Goal: Check status: Check status

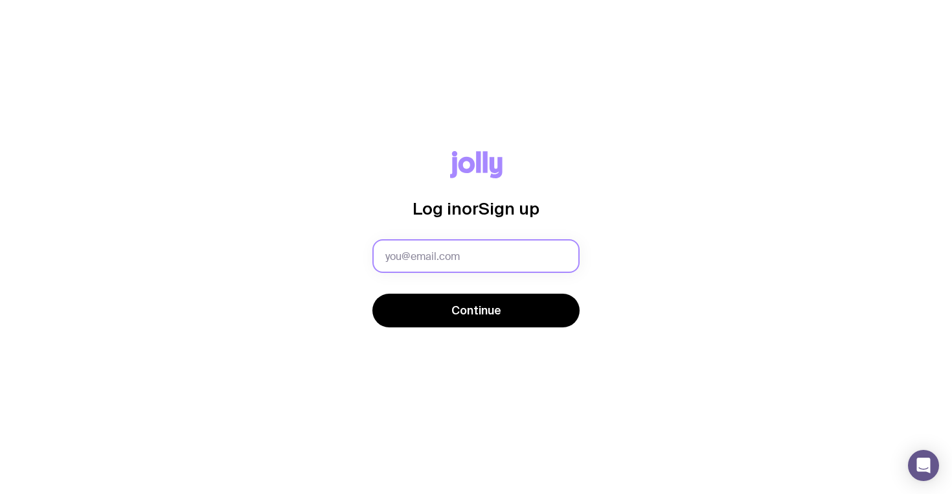
type input "[PERSON_NAME][EMAIL_ADDRESS][DOMAIN_NAME]"
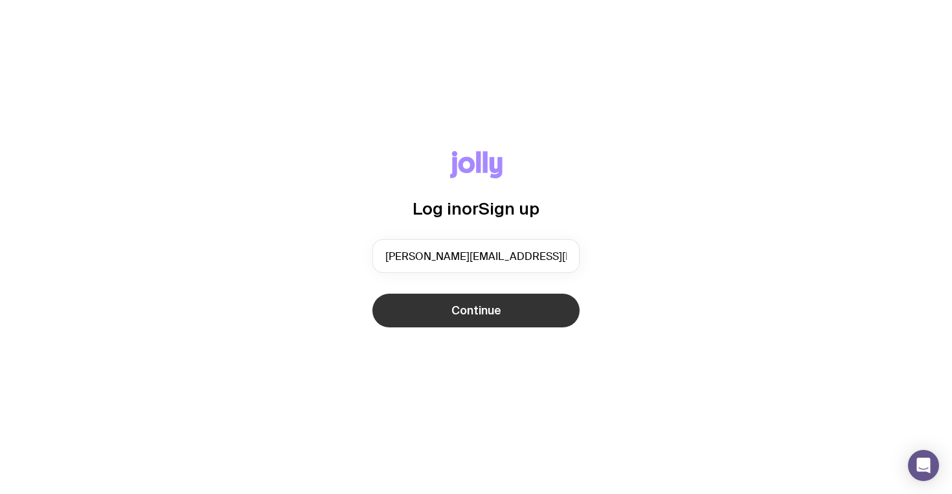
click at [494, 312] on span "Continue" at bounding box center [476, 310] width 50 height 16
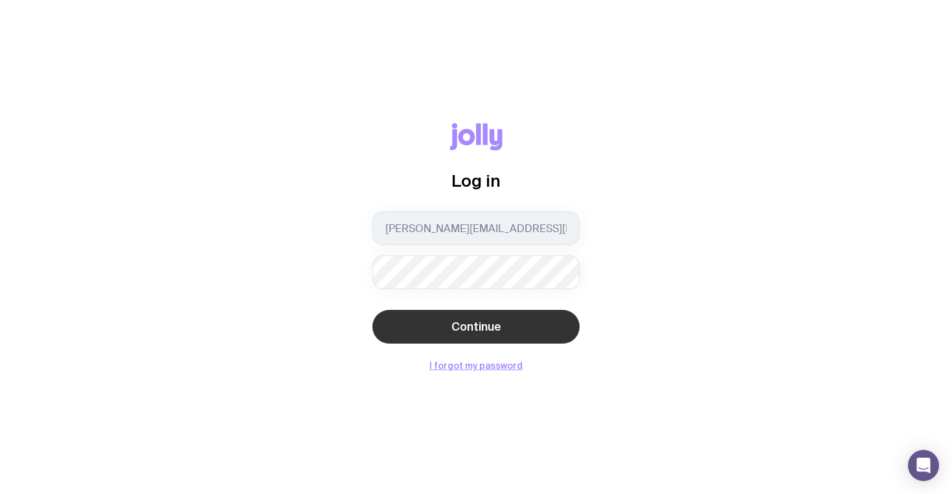
click at [473, 338] on button "Continue" at bounding box center [475, 327] width 207 height 34
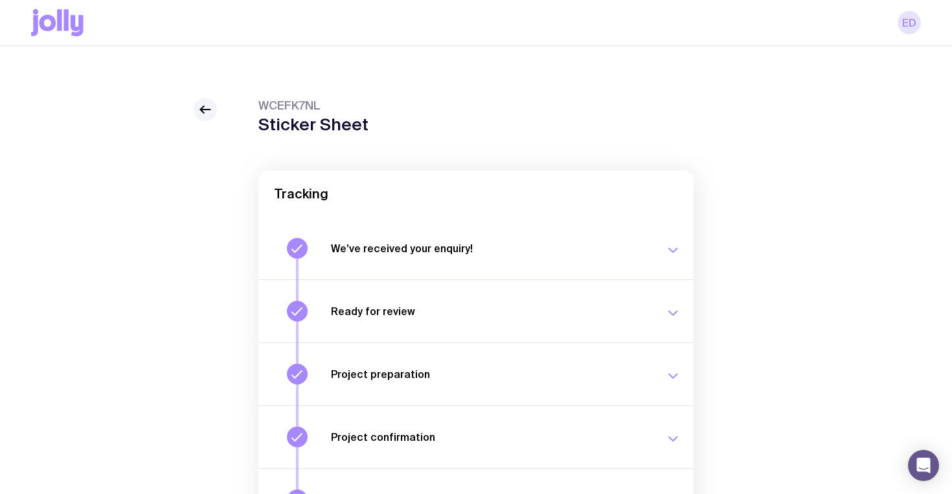
click at [909, 29] on link "ED" at bounding box center [909, 22] width 23 height 23
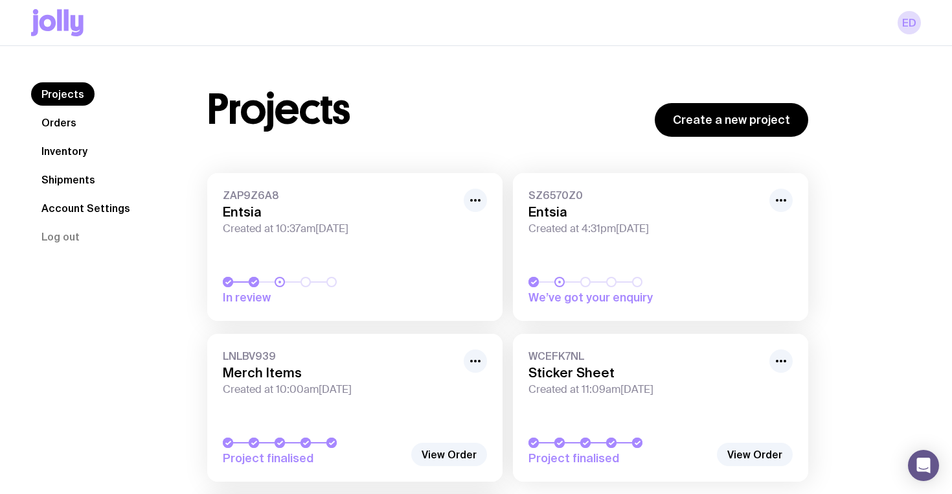
click at [68, 207] on link "Account Settings" at bounding box center [85, 207] width 109 height 23
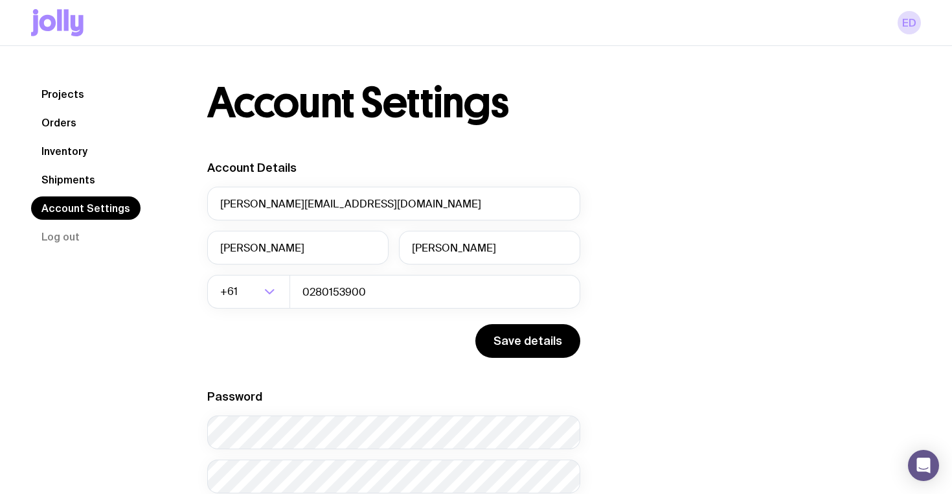
click at [64, 170] on link "Shipments" at bounding box center [68, 179] width 74 height 23
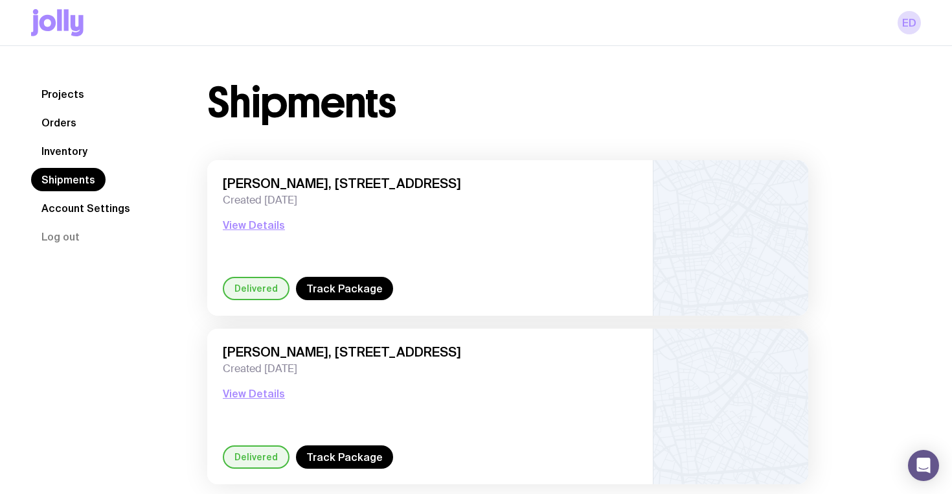
click at [61, 120] on link "Orders" at bounding box center [59, 122] width 56 height 23
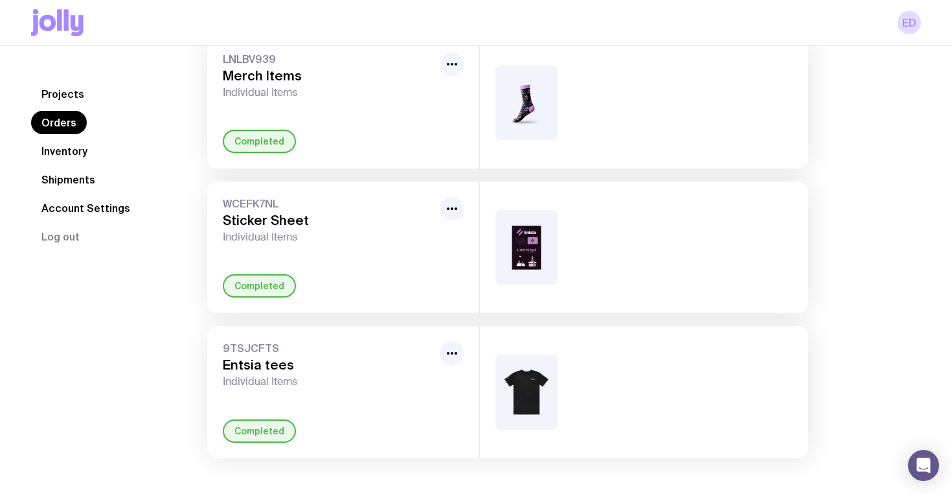
scroll to position [105, 0]
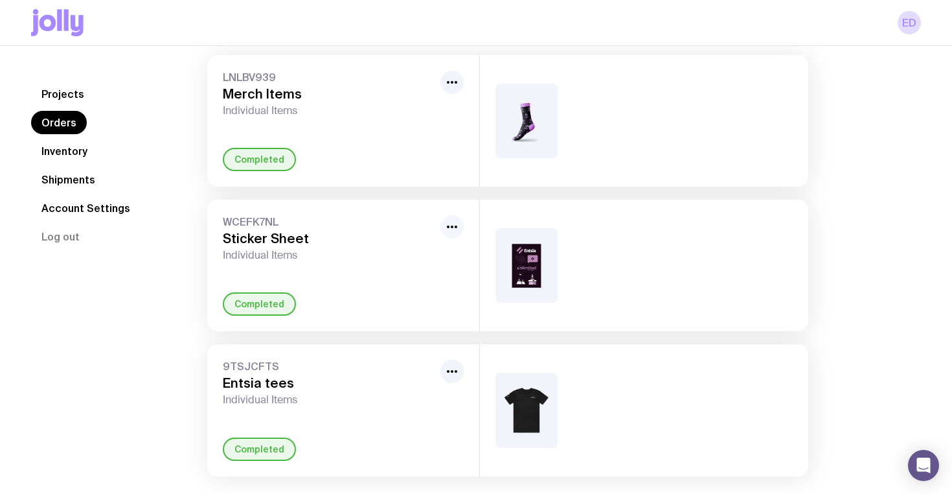
click at [451, 227] on circle "button" at bounding box center [452, 226] width 3 height 3
click at [302, 263] on div "WCEFK7NL Sticker Sheet Individual Items Rename Completed" at bounding box center [343, 265] width 272 height 131
click at [271, 292] on div "Completed" at bounding box center [259, 303] width 73 height 23
click at [266, 308] on div "Completed" at bounding box center [259, 303] width 73 height 23
click at [266, 212] on div "WCEFK7NL Sticker Sheet Individual Items Completed" at bounding box center [343, 265] width 272 height 131
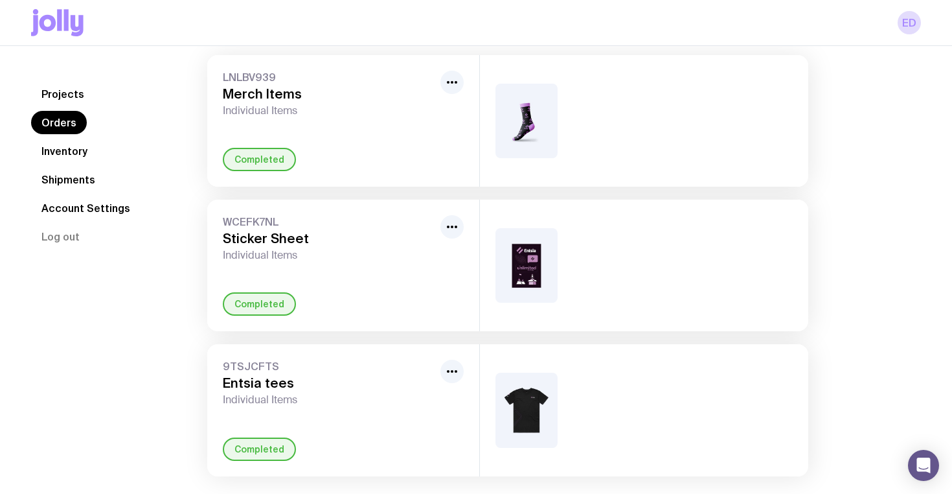
click at [64, 144] on link "Inventory" at bounding box center [64, 150] width 67 height 23
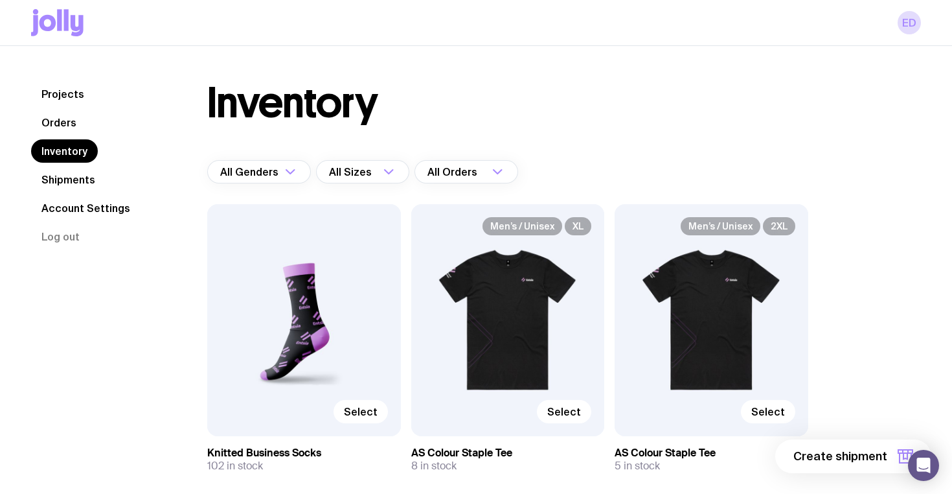
click at [58, 177] on link "Shipments" at bounding box center [68, 179] width 74 height 23
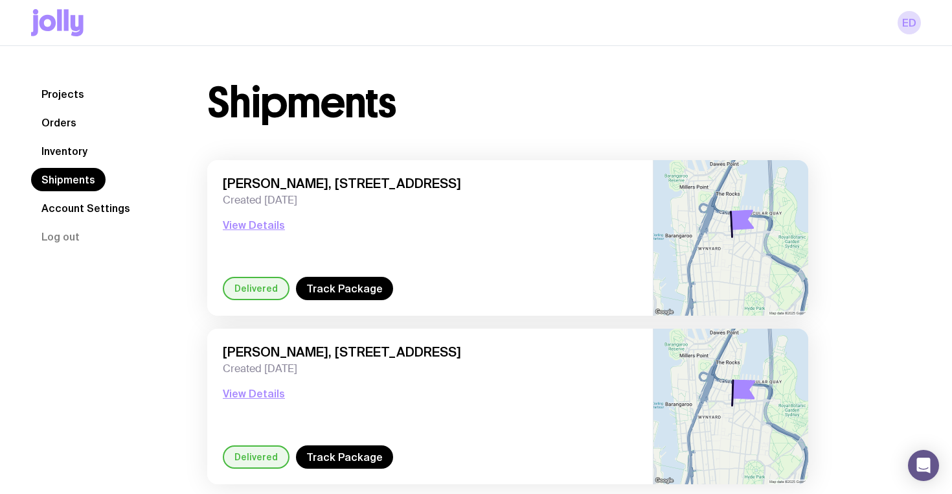
click at [68, 154] on link "Inventory" at bounding box center [64, 150] width 67 height 23
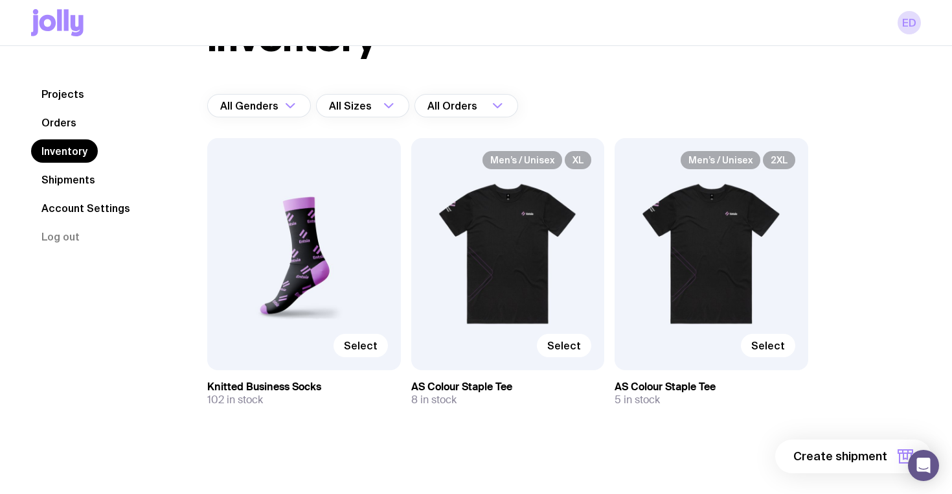
scroll to position [67, 0]
click at [86, 208] on link "Account Settings" at bounding box center [85, 207] width 109 height 23
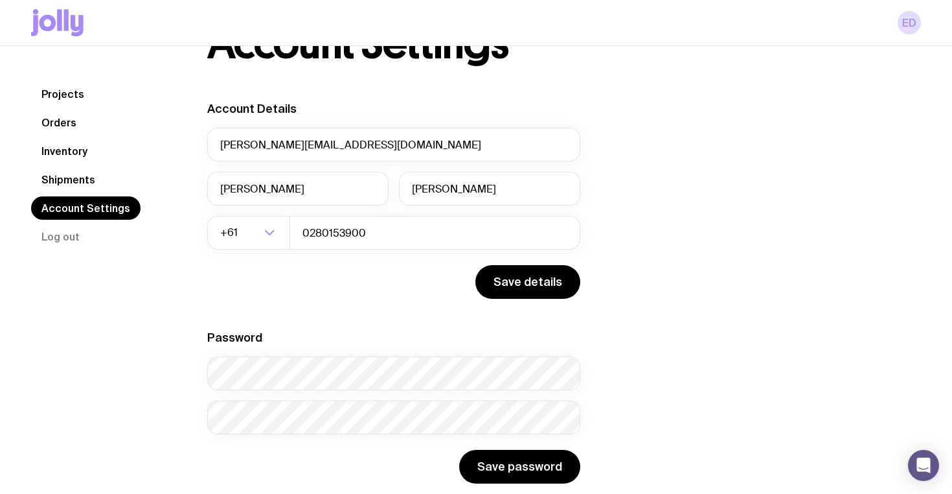
scroll to position [85, 0]
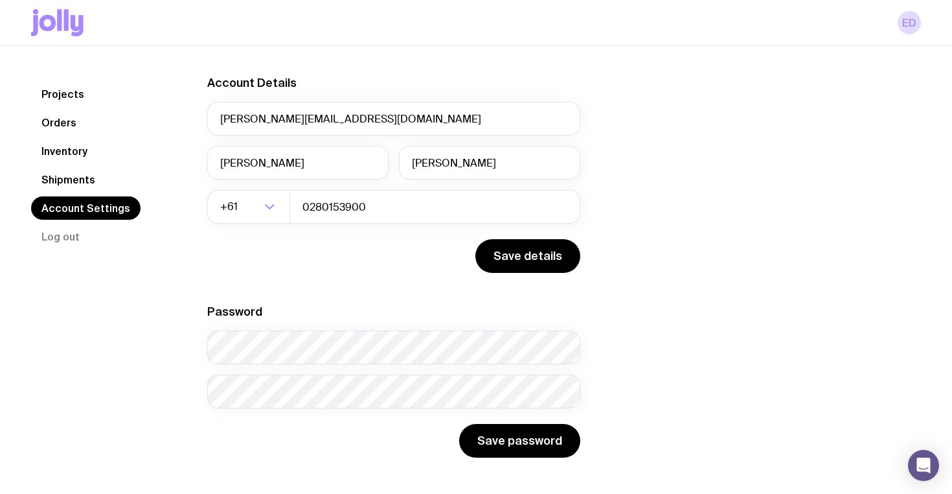
click at [58, 185] on link "Shipments" at bounding box center [68, 179] width 74 height 23
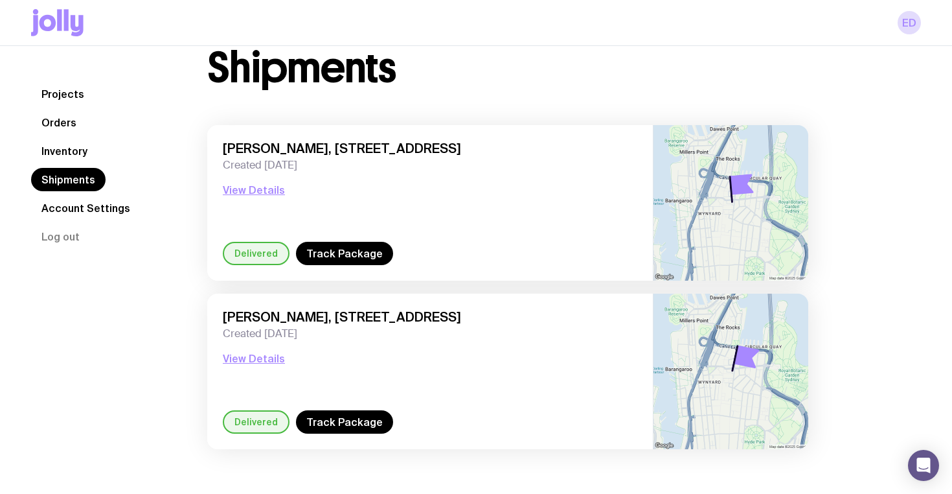
scroll to position [46, 0]
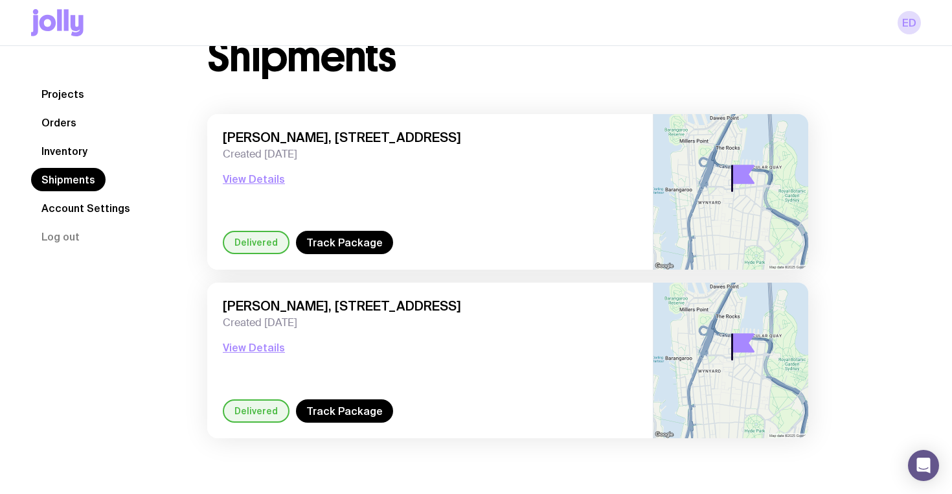
click at [67, 102] on link "Projects" at bounding box center [62, 93] width 63 height 23
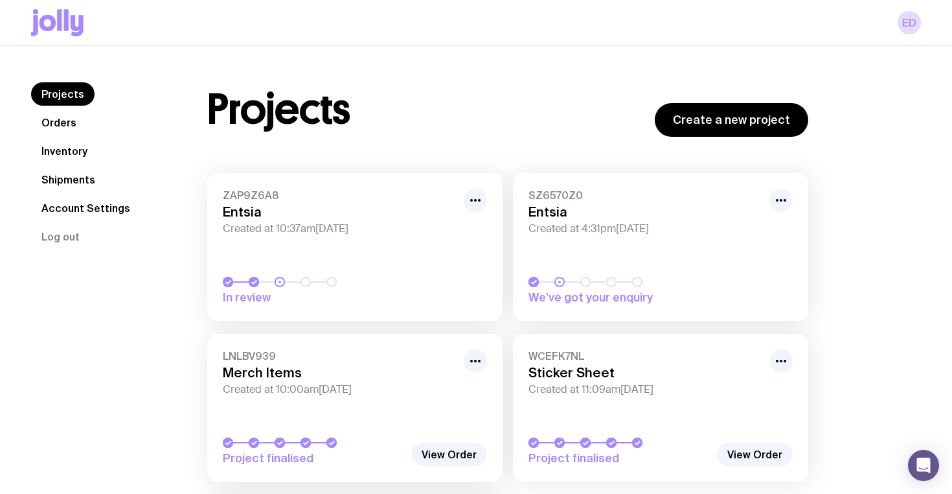
click at [58, 122] on link "Orders" at bounding box center [59, 122] width 56 height 23
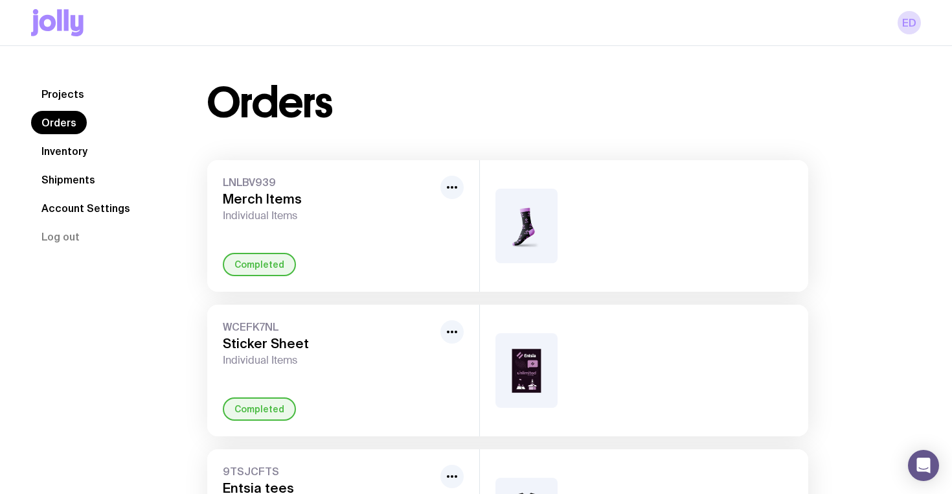
click at [52, 87] on link "Projects" at bounding box center [62, 93] width 63 height 23
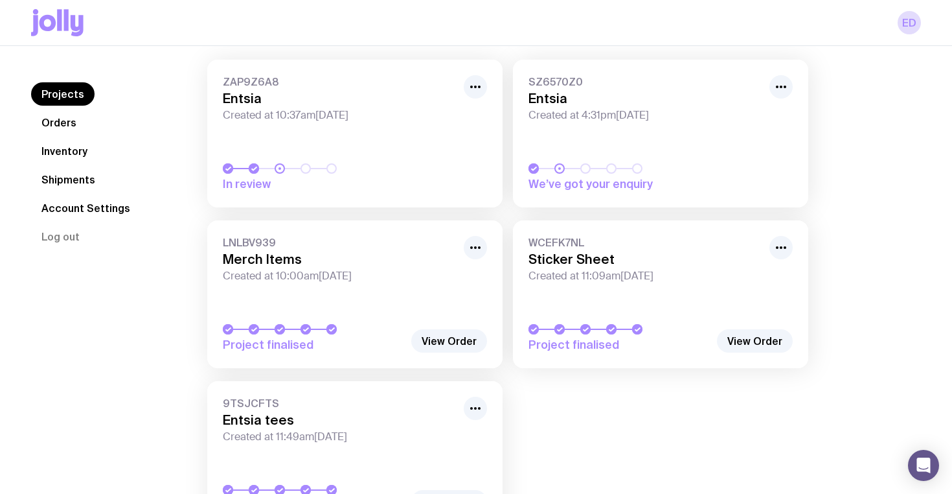
scroll to position [185, 0]
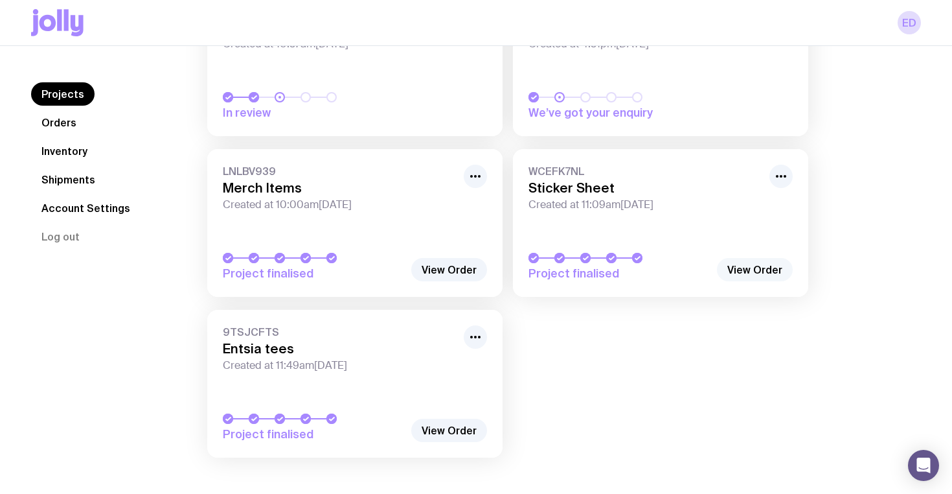
click at [771, 261] on link "View Order" at bounding box center [755, 269] width 76 height 23
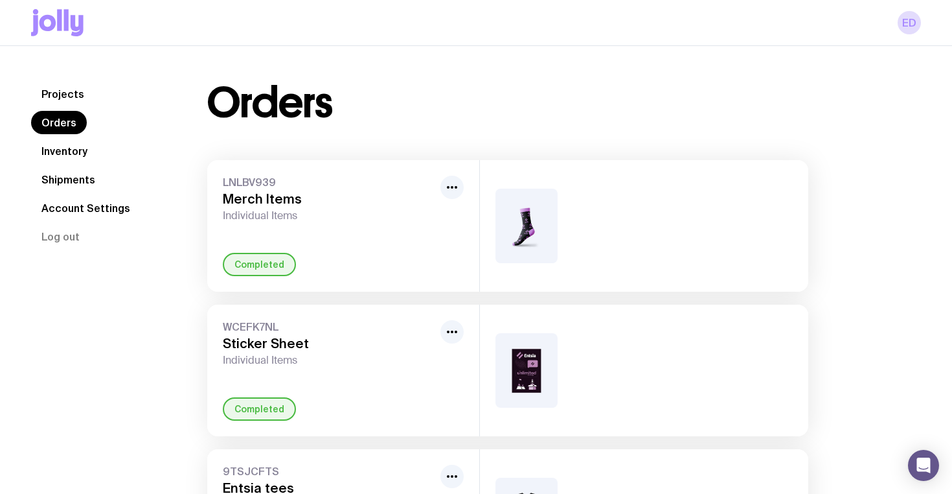
click at [628, 216] on div at bounding box center [644, 225] width 328 height 131
click at [456, 188] on icon "button" at bounding box center [452, 187] width 16 height 16
click at [323, 260] on div "Completed" at bounding box center [343, 264] width 241 height 23
click at [286, 260] on div "Completed" at bounding box center [259, 264] width 73 height 23
click at [275, 188] on div "LNLBV939 Merch Items Individual Items" at bounding box center [329, 199] width 212 height 47
